Goal: Task Accomplishment & Management: Manage account settings

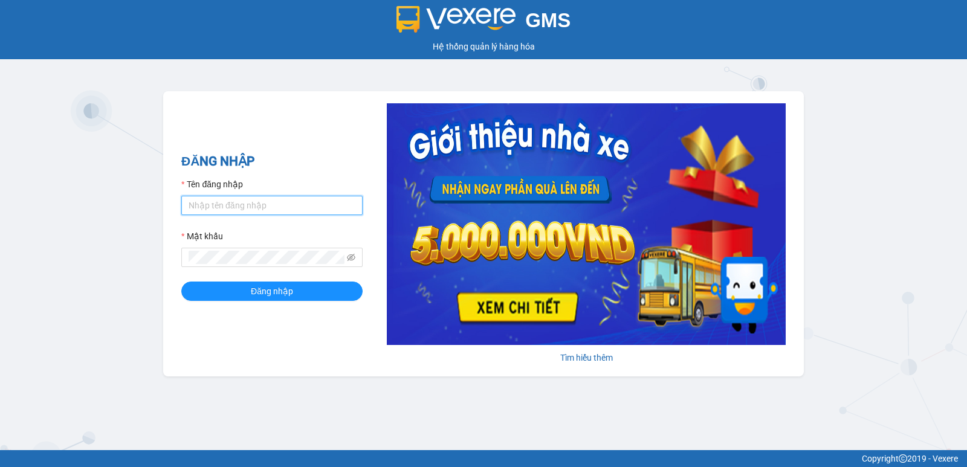
click at [307, 200] on input "Tên đăng nhập" at bounding box center [271, 205] width 181 height 19
type input "rin.nhuquynh"
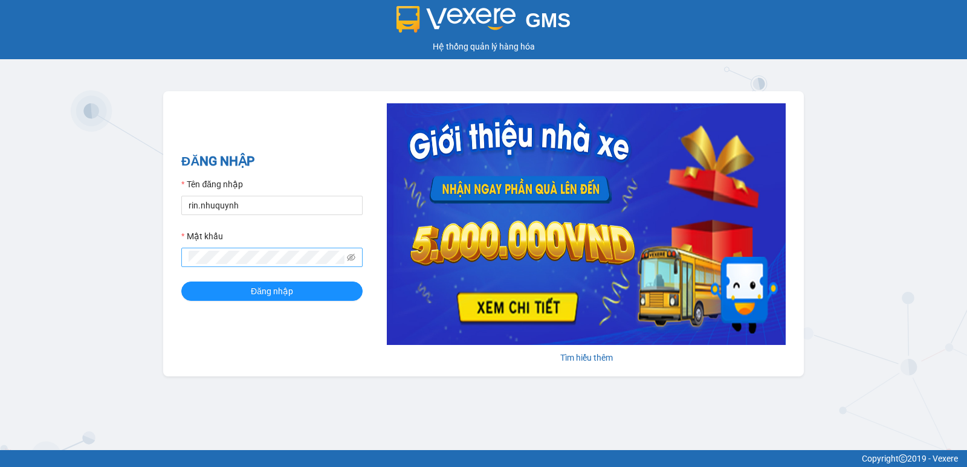
click at [247, 265] on span at bounding box center [271, 257] width 181 height 19
click at [181, 282] on button "Đăng nhập" at bounding box center [271, 291] width 181 height 19
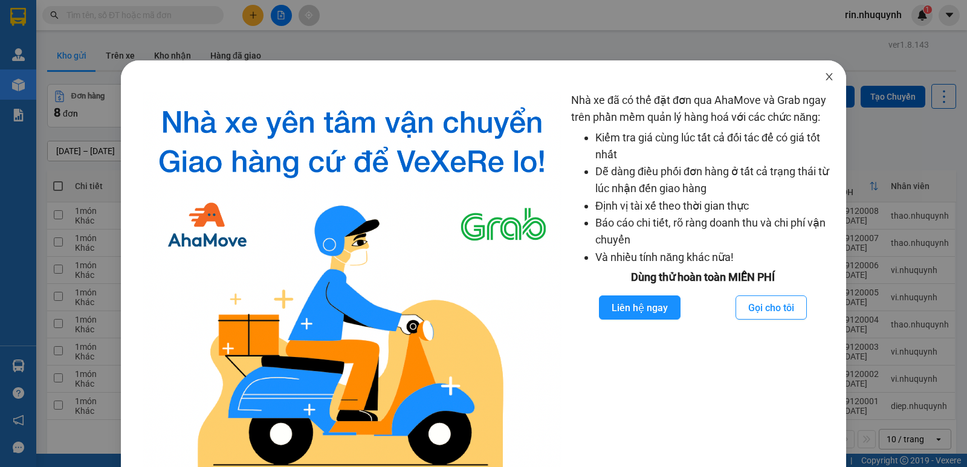
click at [824, 74] on icon "close" at bounding box center [829, 77] width 10 height 10
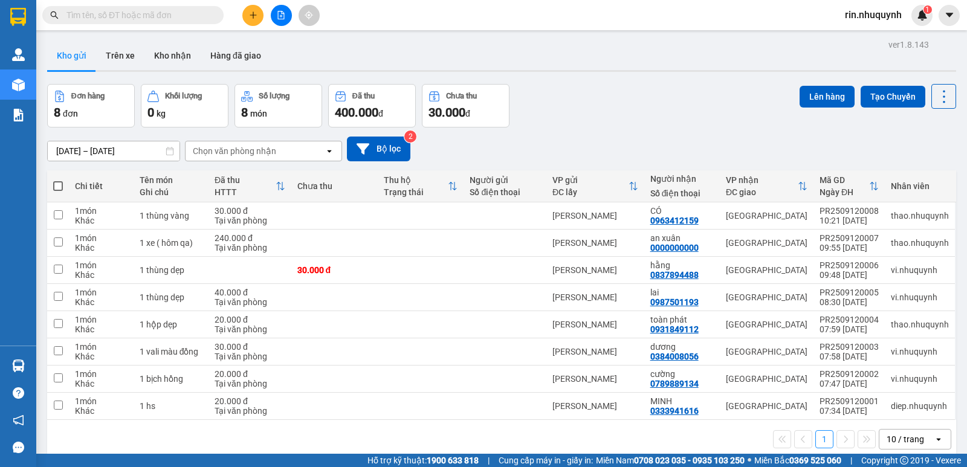
click at [155, 13] on input "text" at bounding box center [137, 14] width 143 height 13
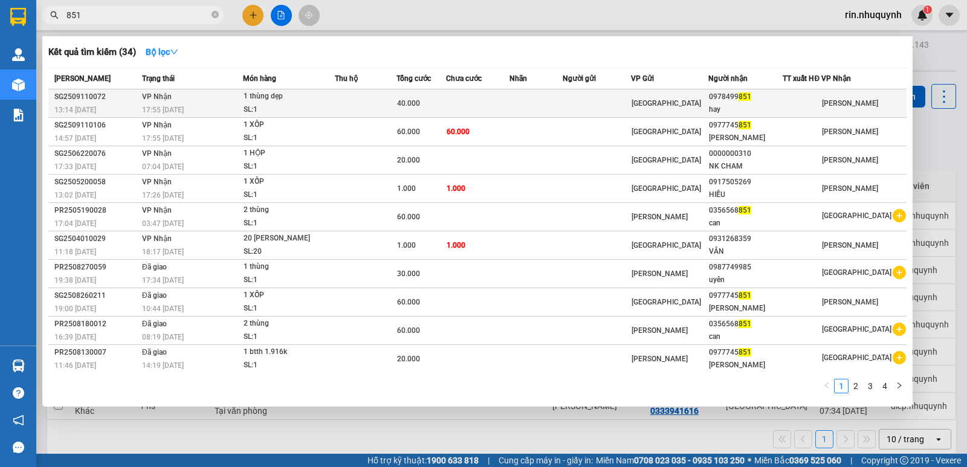
type input "851"
click at [775, 111] on div "hay" at bounding box center [746, 109] width 74 height 13
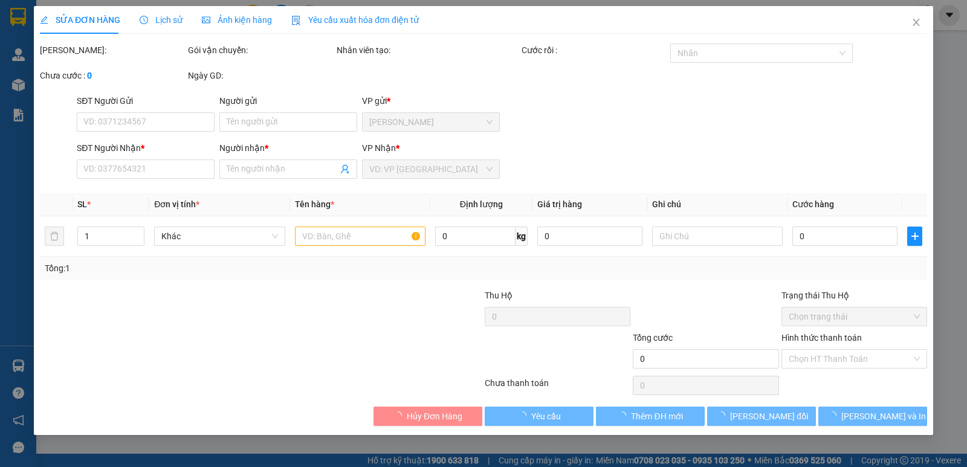
type input "0978499851"
type input "hay"
type input "40.000"
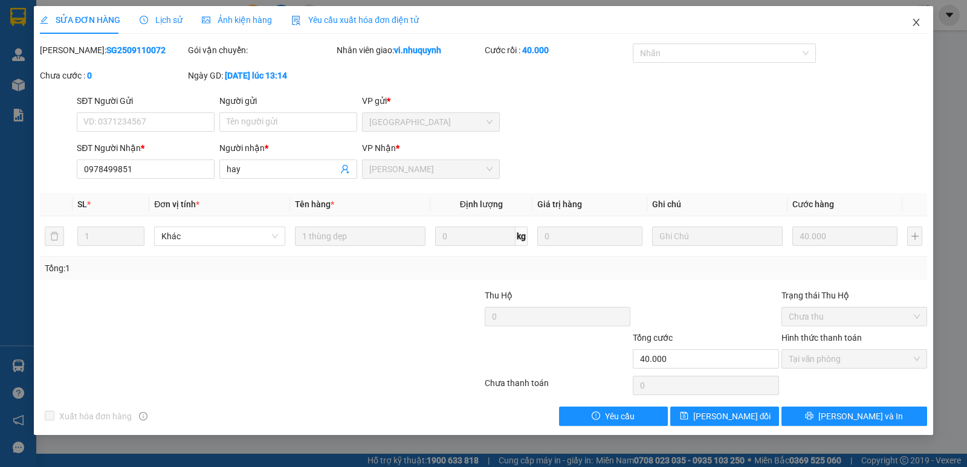
click at [916, 22] on icon "close" at bounding box center [915, 22] width 7 height 7
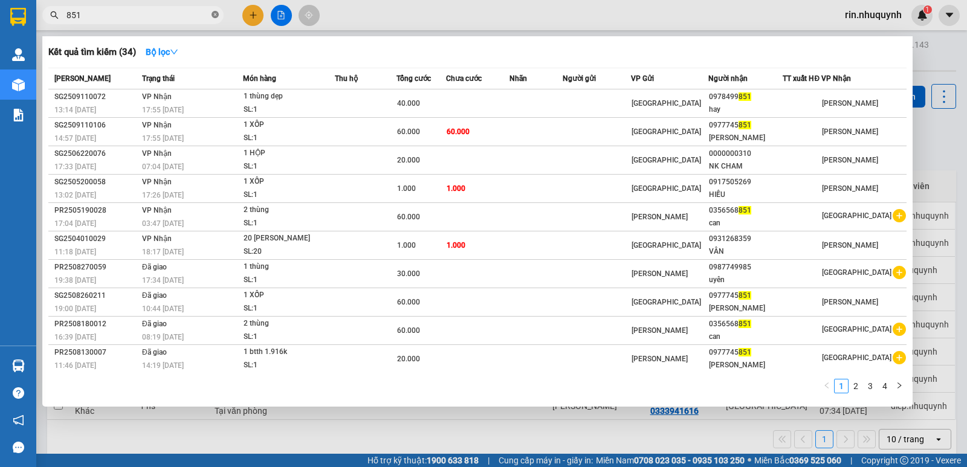
click at [215, 18] on icon "close-circle" at bounding box center [214, 14] width 7 height 7
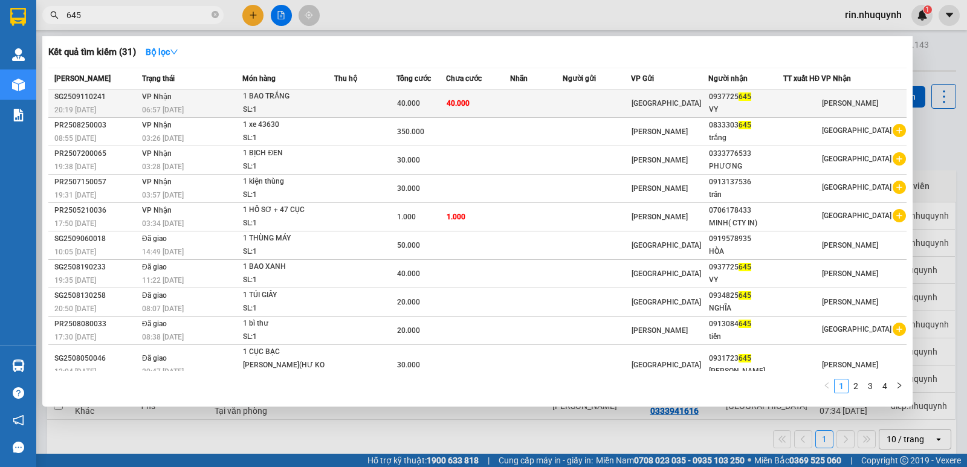
type input "645"
click at [631, 104] on td at bounding box center [597, 103] width 68 height 28
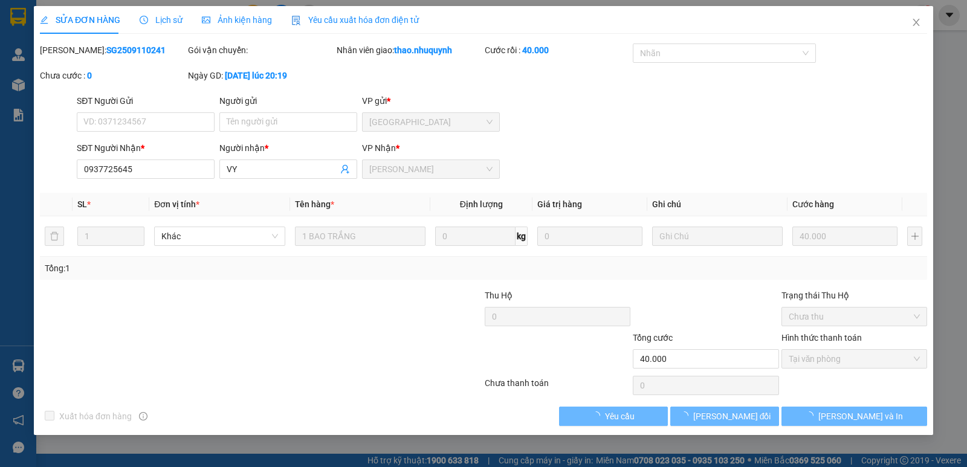
type input "0937725645"
type input "VY"
type input "40.000"
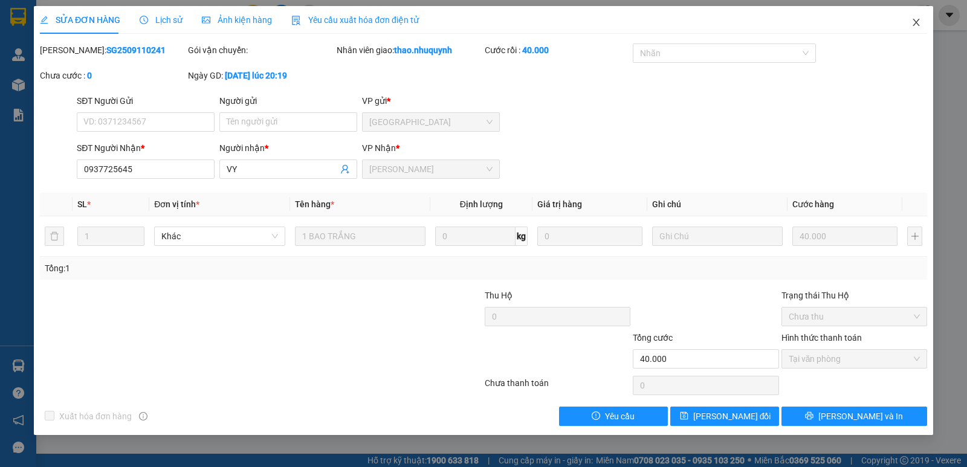
click at [921, 22] on span "Close" at bounding box center [916, 23] width 34 height 34
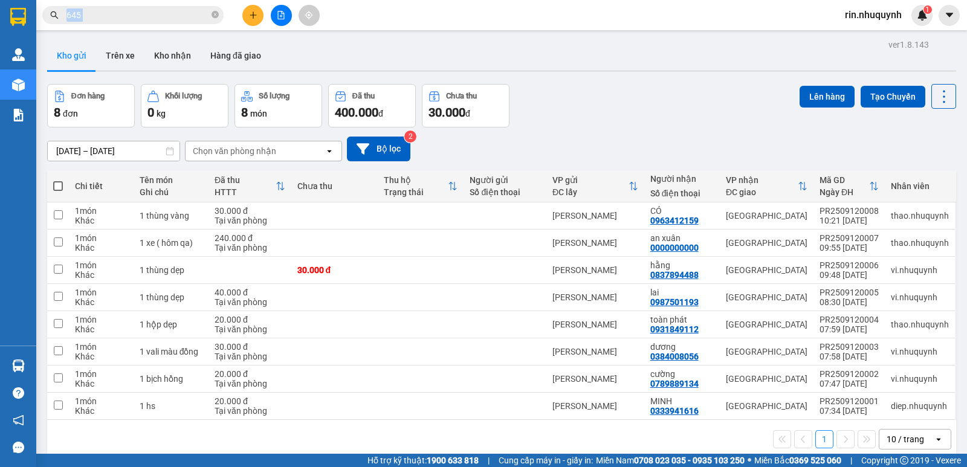
click at [210, 16] on span "645" at bounding box center [132, 15] width 181 height 18
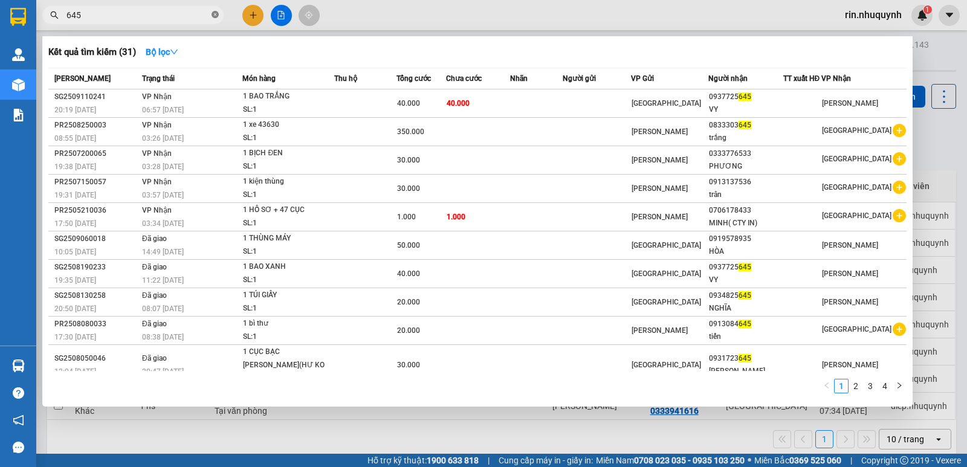
click at [215, 16] on icon "close-circle" at bounding box center [214, 14] width 7 height 7
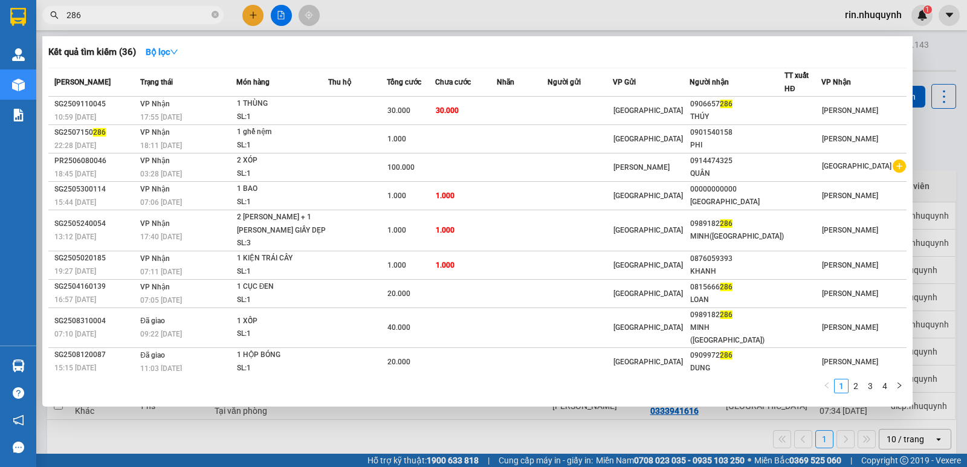
type input "286"
click at [871, 24] on div at bounding box center [483, 233] width 967 height 467
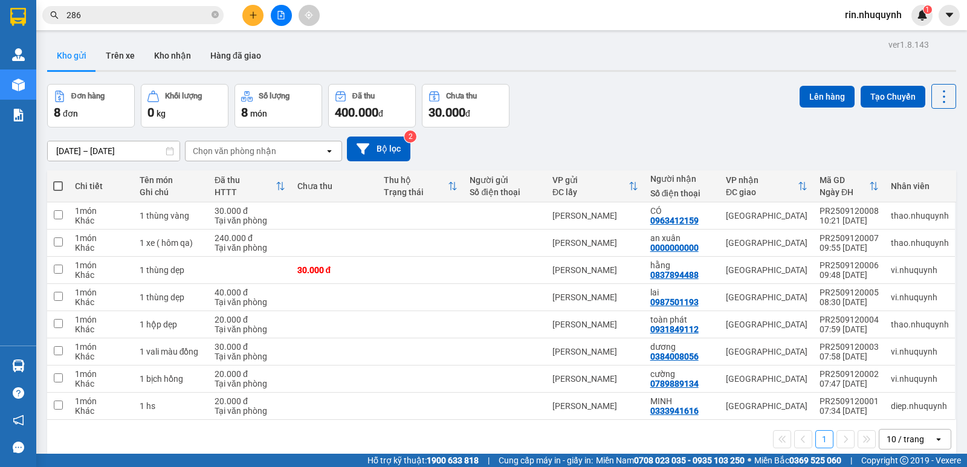
click at [876, 16] on span "rin.nhuquynh" at bounding box center [873, 14] width 76 height 15
click at [872, 60] on span "Đổi mật khẩu" at bounding box center [878, 56] width 51 height 13
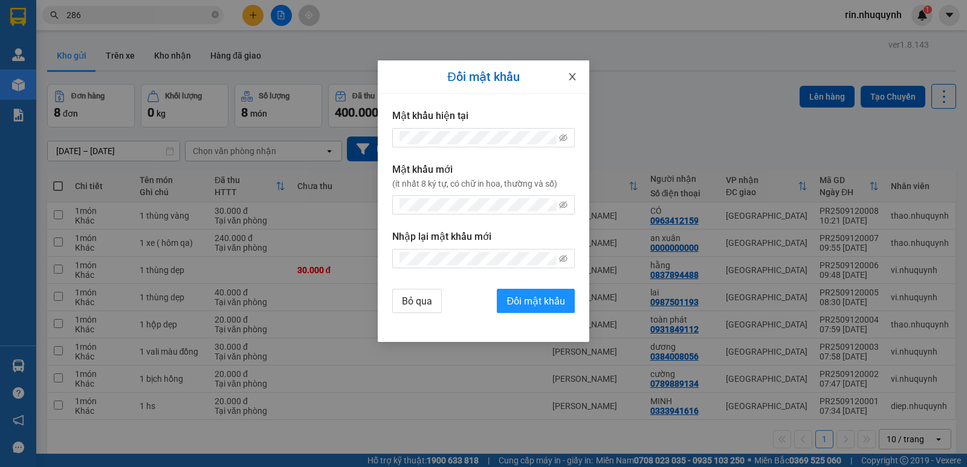
click at [572, 77] on icon "close" at bounding box center [572, 76] width 7 height 7
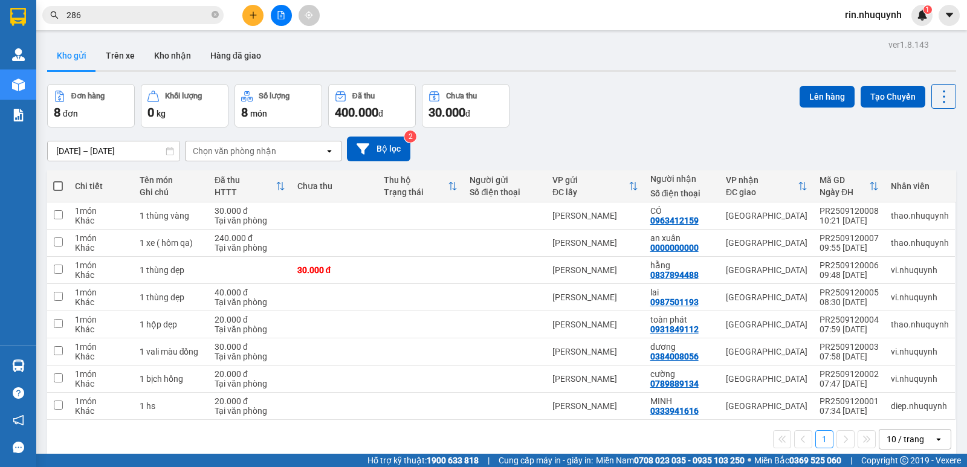
click at [865, 21] on span "rin.nhuquynh" at bounding box center [873, 14] width 76 height 15
click at [865, 45] on li "Đăng xuất" at bounding box center [872, 37] width 78 height 19
